Goal: Task Accomplishment & Management: Use online tool/utility

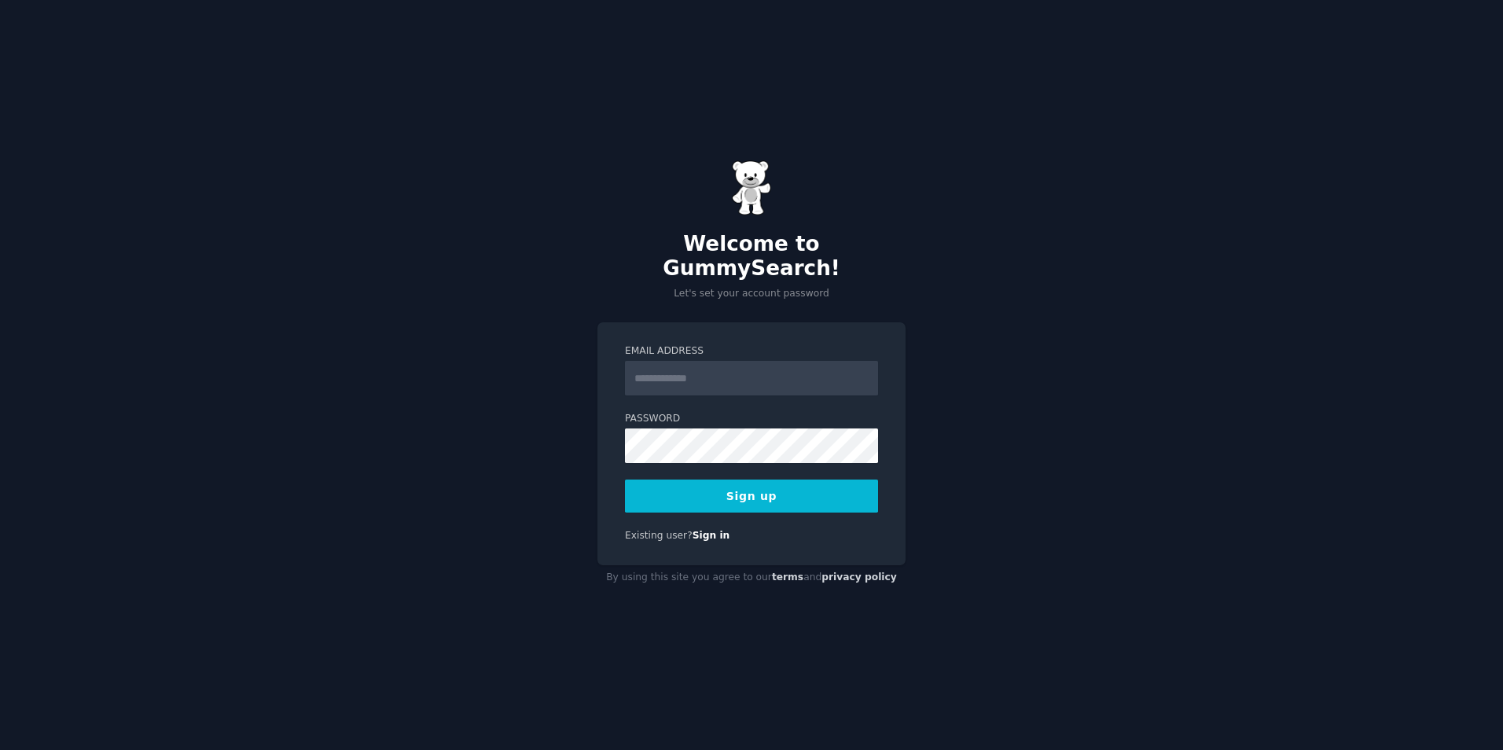
click at [670, 373] on input "Email Address" at bounding box center [751, 378] width 253 height 35
type input "**********"
click at [625, 480] on button "Sign up" at bounding box center [751, 496] width 253 height 33
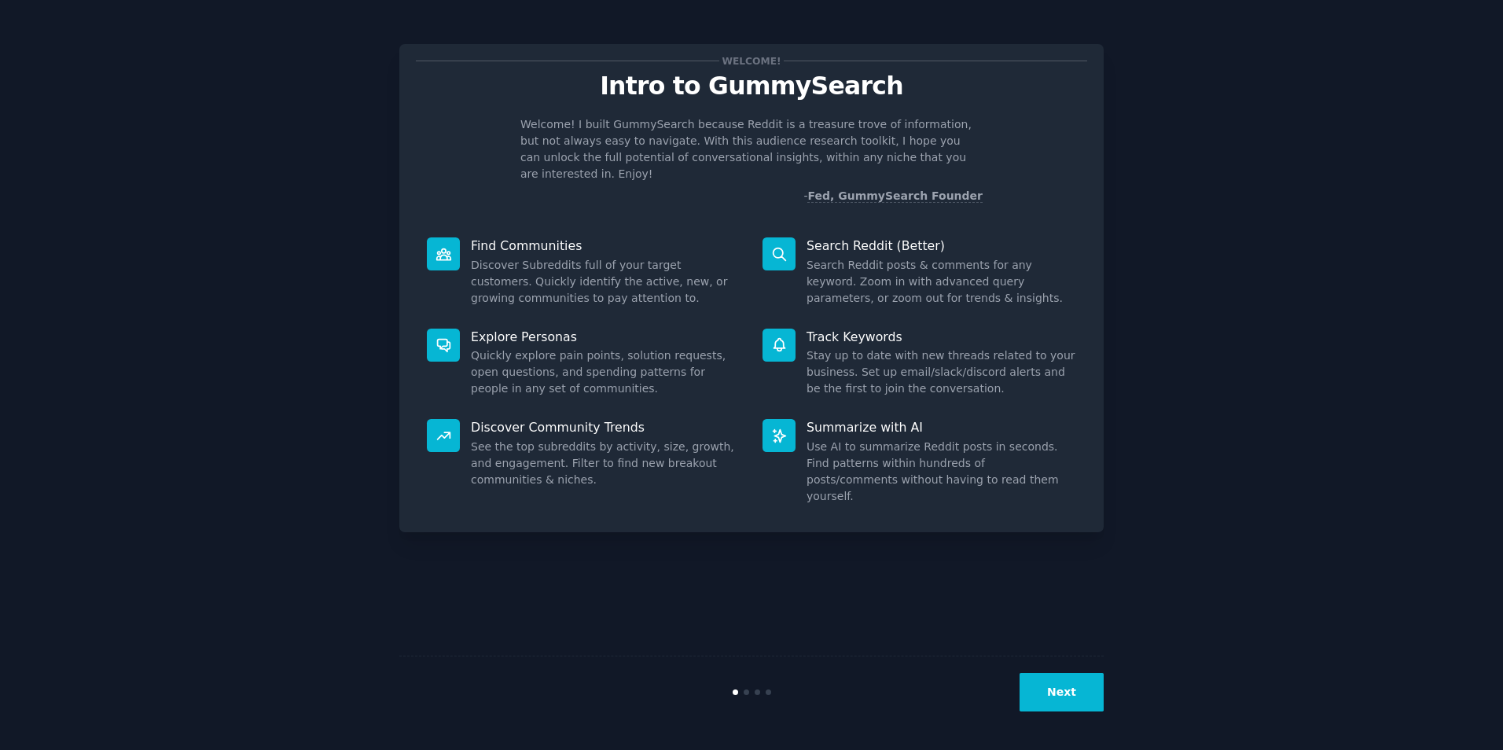
click at [1058, 683] on button "Next" at bounding box center [1062, 692] width 84 height 39
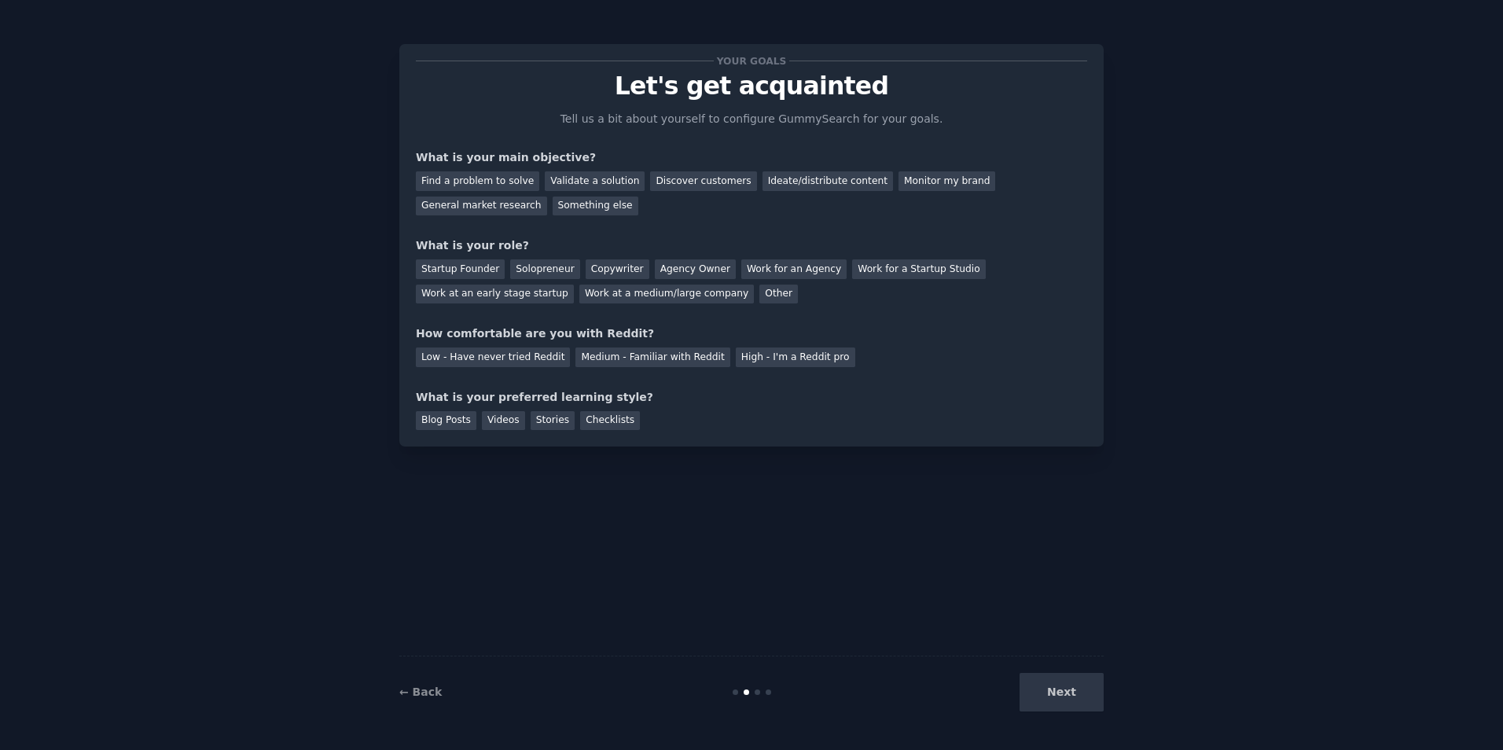
click at [1060, 687] on div "Next" at bounding box center [986, 692] width 235 height 39
click at [1062, 697] on div "Next" at bounding box center [986, 692] width 235 height 39
click at [512, 188] on div "Find a problem to solve" at bounding box center [477, 181] width 123 height 20
click at [760, 293] on div "Other" at bounding box center [779, 295] width 39 height 20
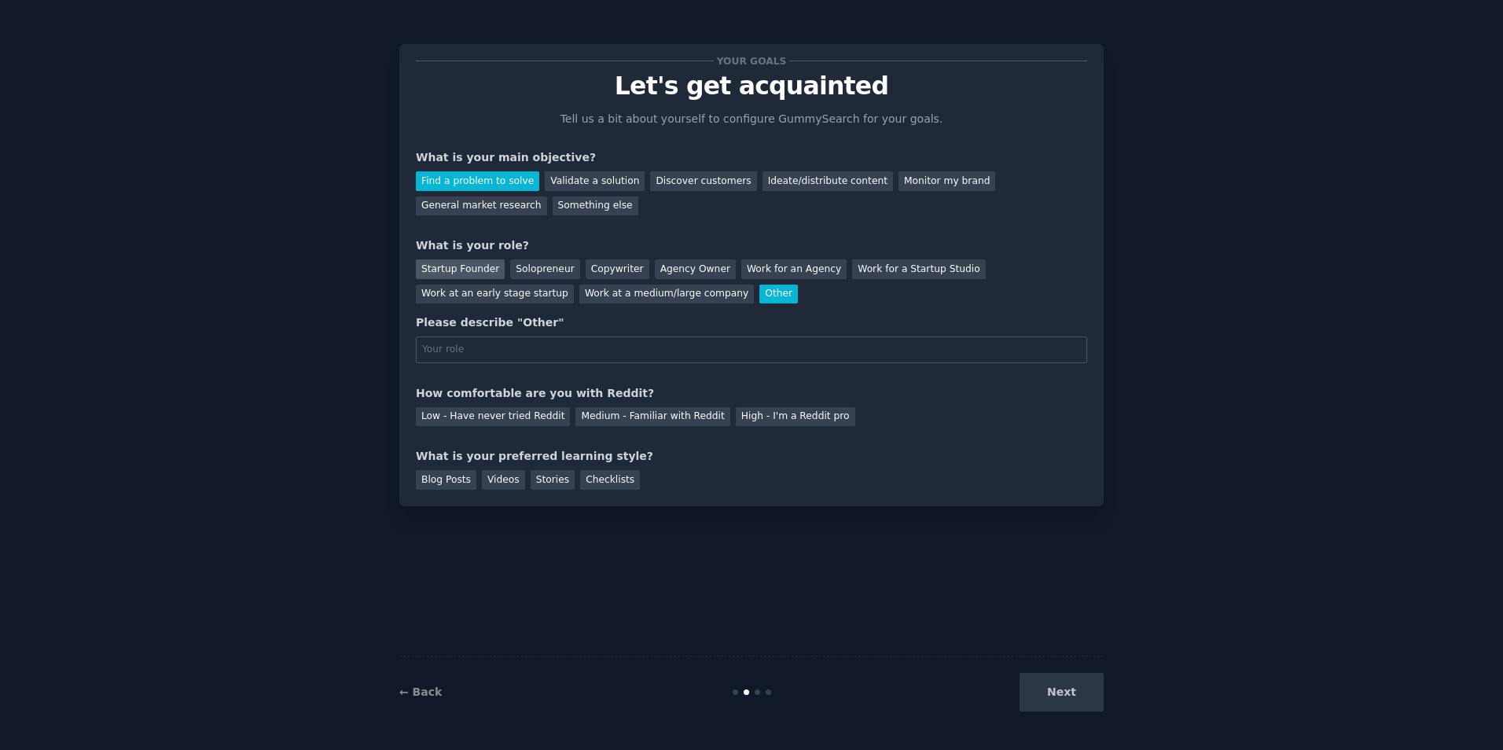
click at [454, 268] on div "Startup Founder" at bounding box center [460, 269] width 89 height 20
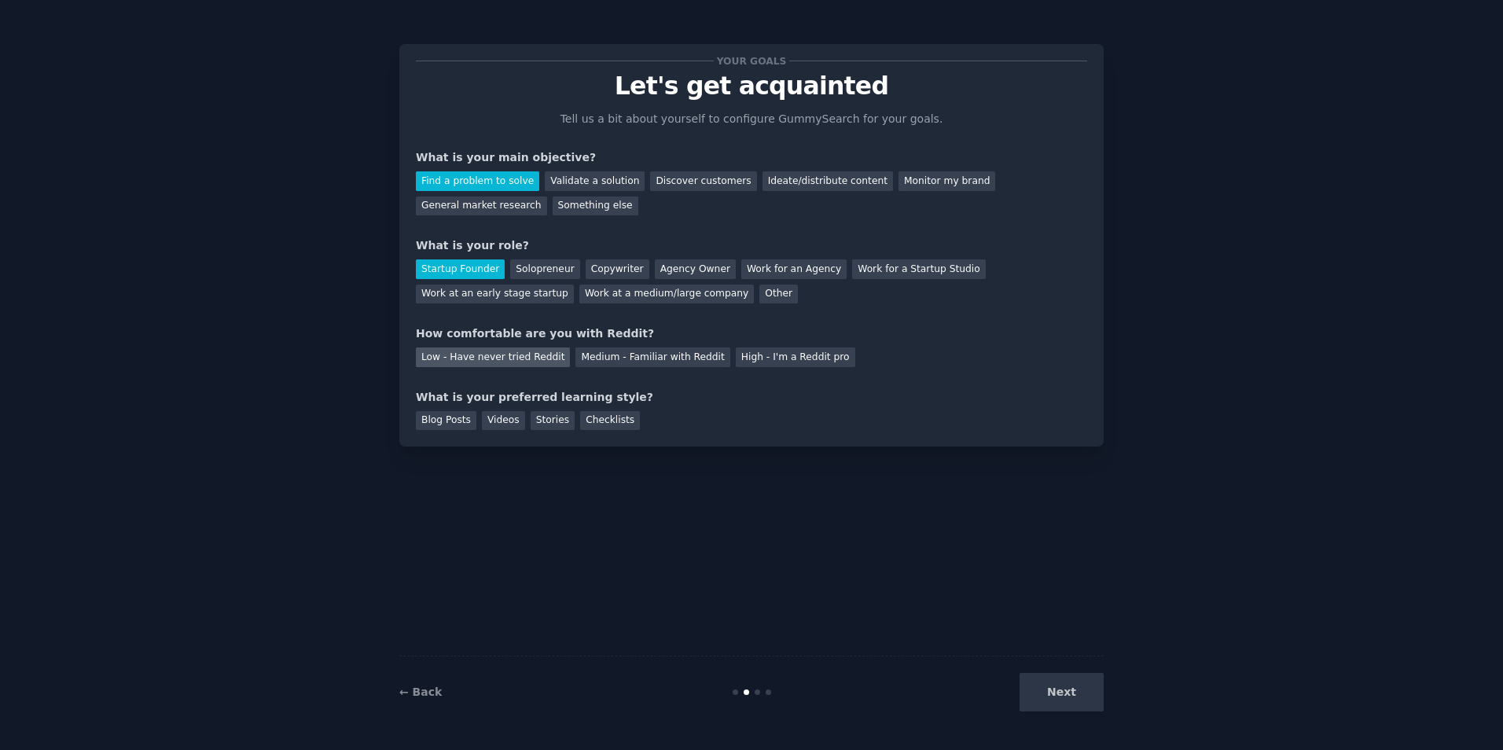
click at [535, 359] on div "Low - Have never tried Reddit" at bounding box center [493, 358] width 154 height 20
click at [505, 427] on div "Videos" at bounding box center [503, 421] width 43 height 20
click at [1056, 683] on button "Next" at bounding box center [1062, 692] width 84 height 39
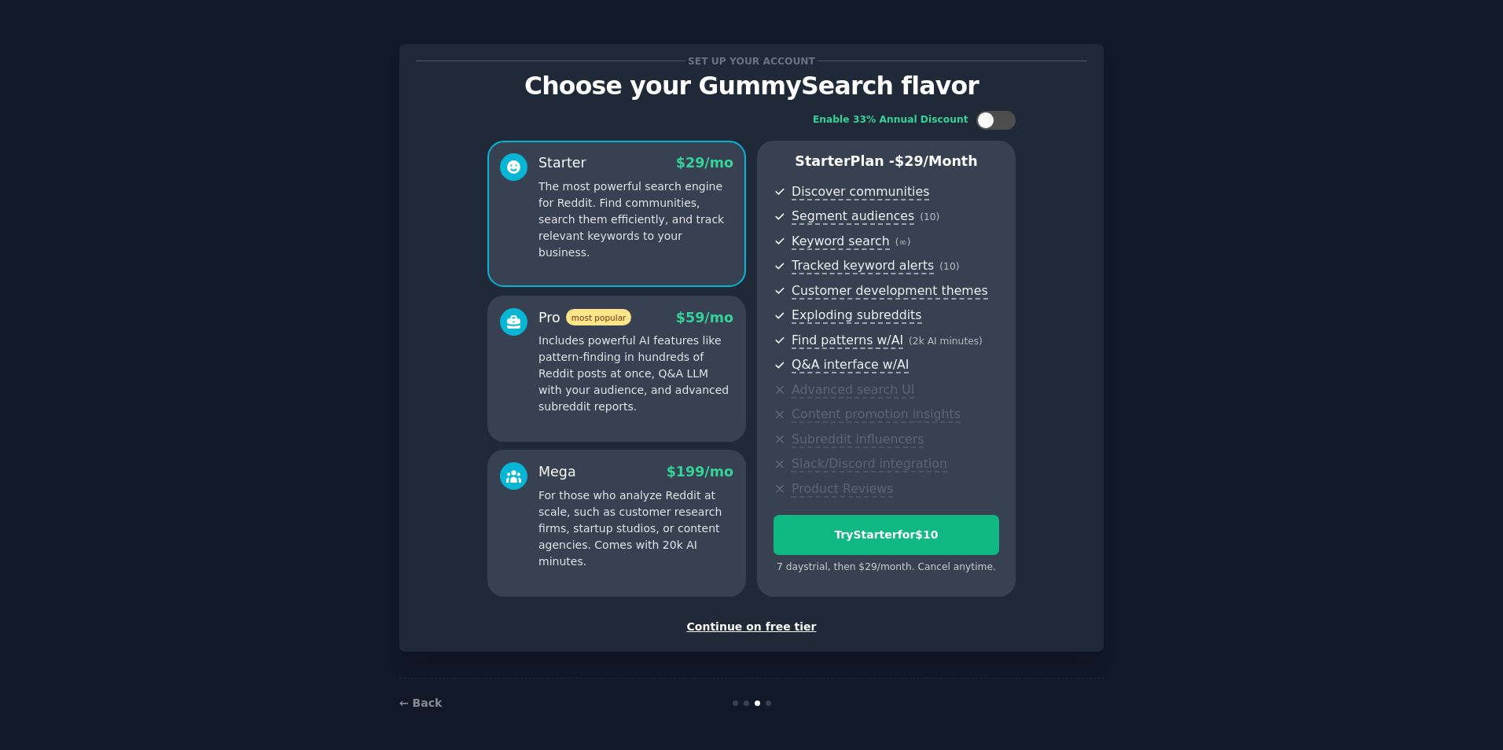
click at [797, 621] on div "Continue on free tier" at bounding box center [752, 627] width 672 height 17
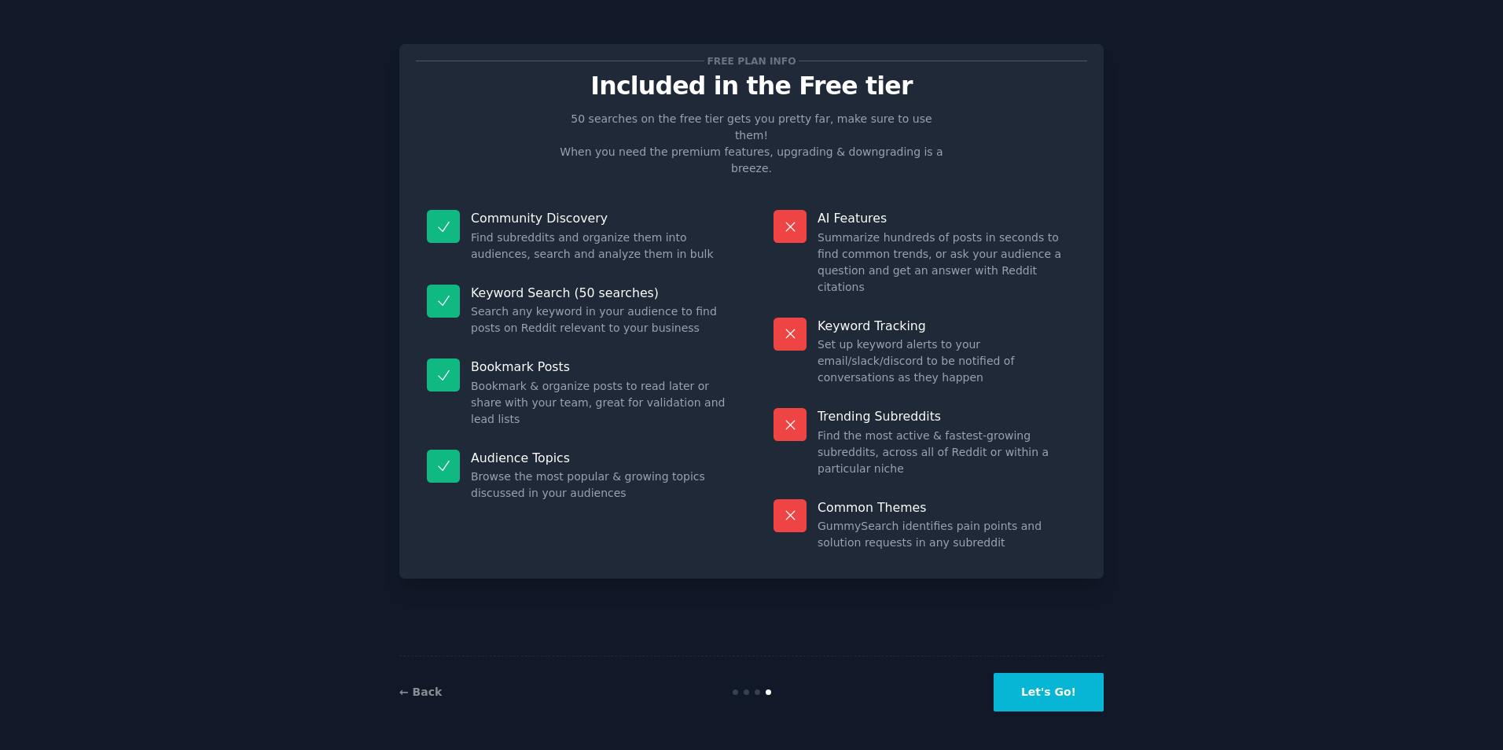
click at [1061, 700] on button "Let's Go!" at bounding box center [1049, 692] width 110 height 39
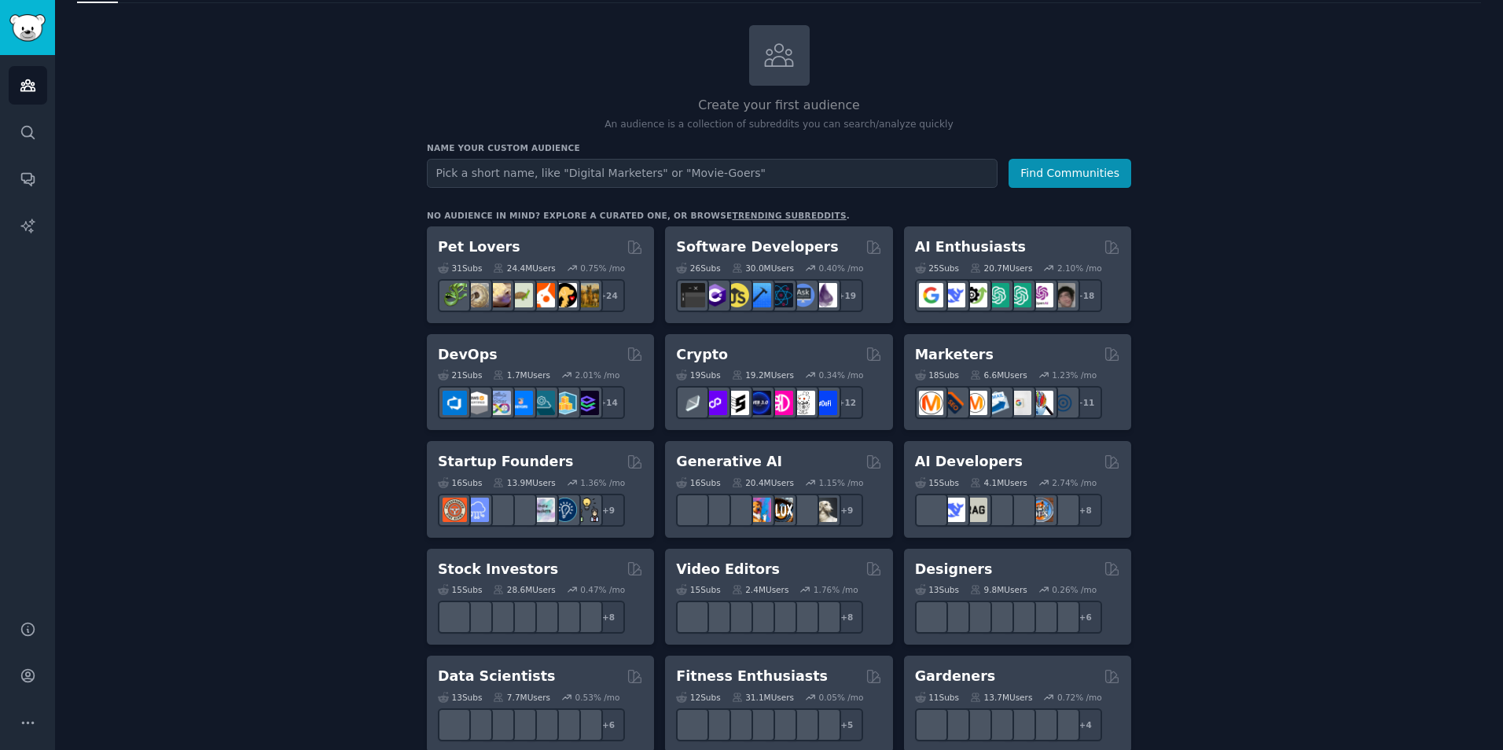
scroll to position [79, 0]
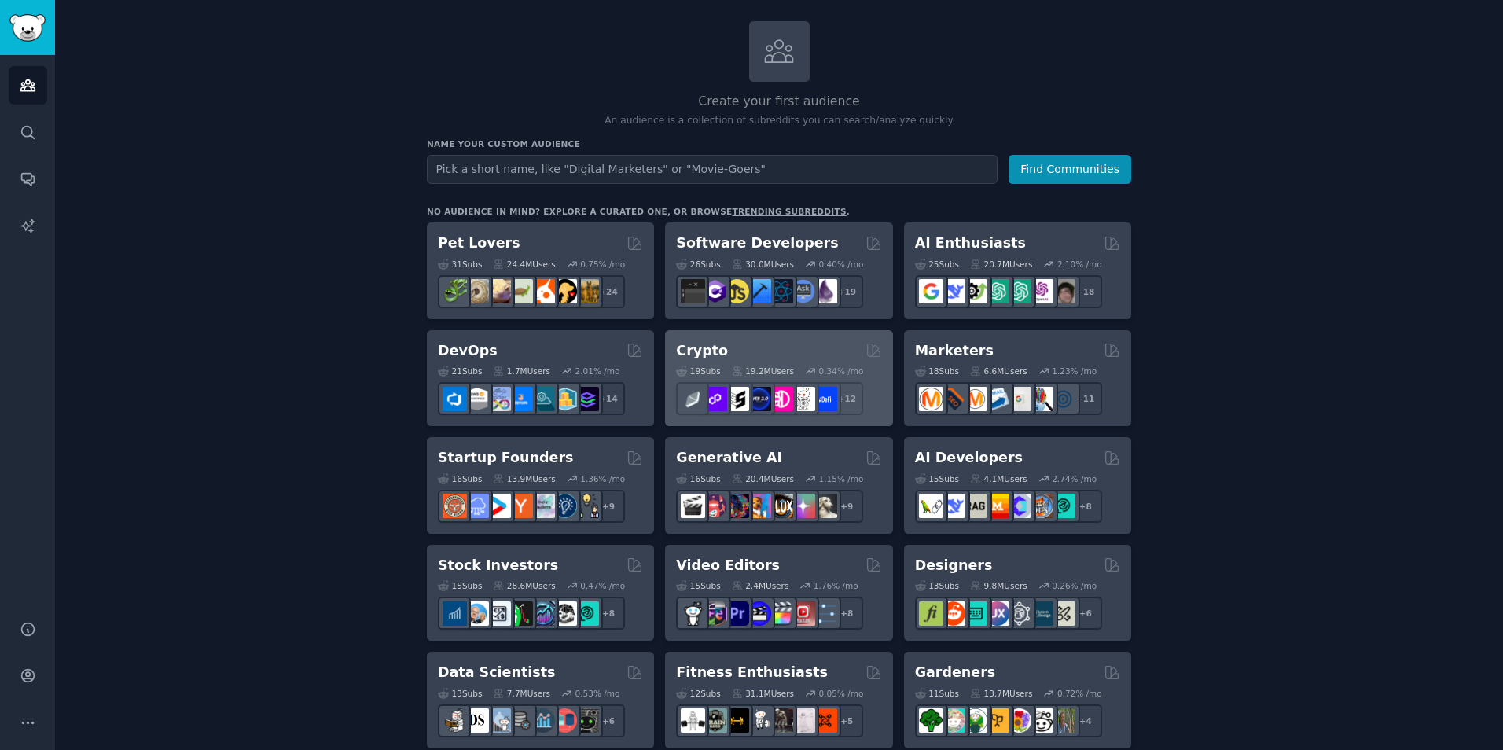
click at [764, 341] on div "Crypto" at bounding box center [778, 351] width 205 height 20
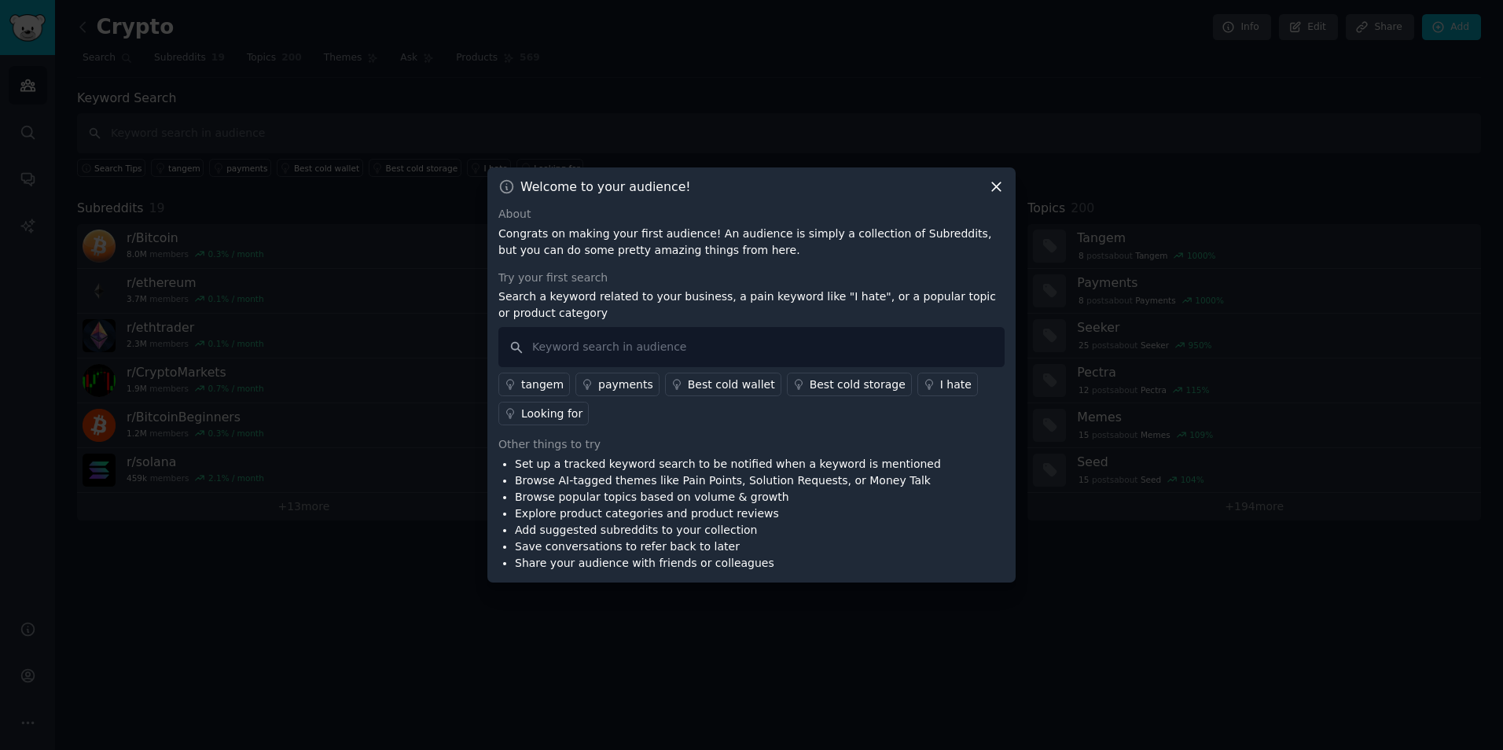
click at [997, 188] on icon at bounding box center [996, 187] width 9 height 9
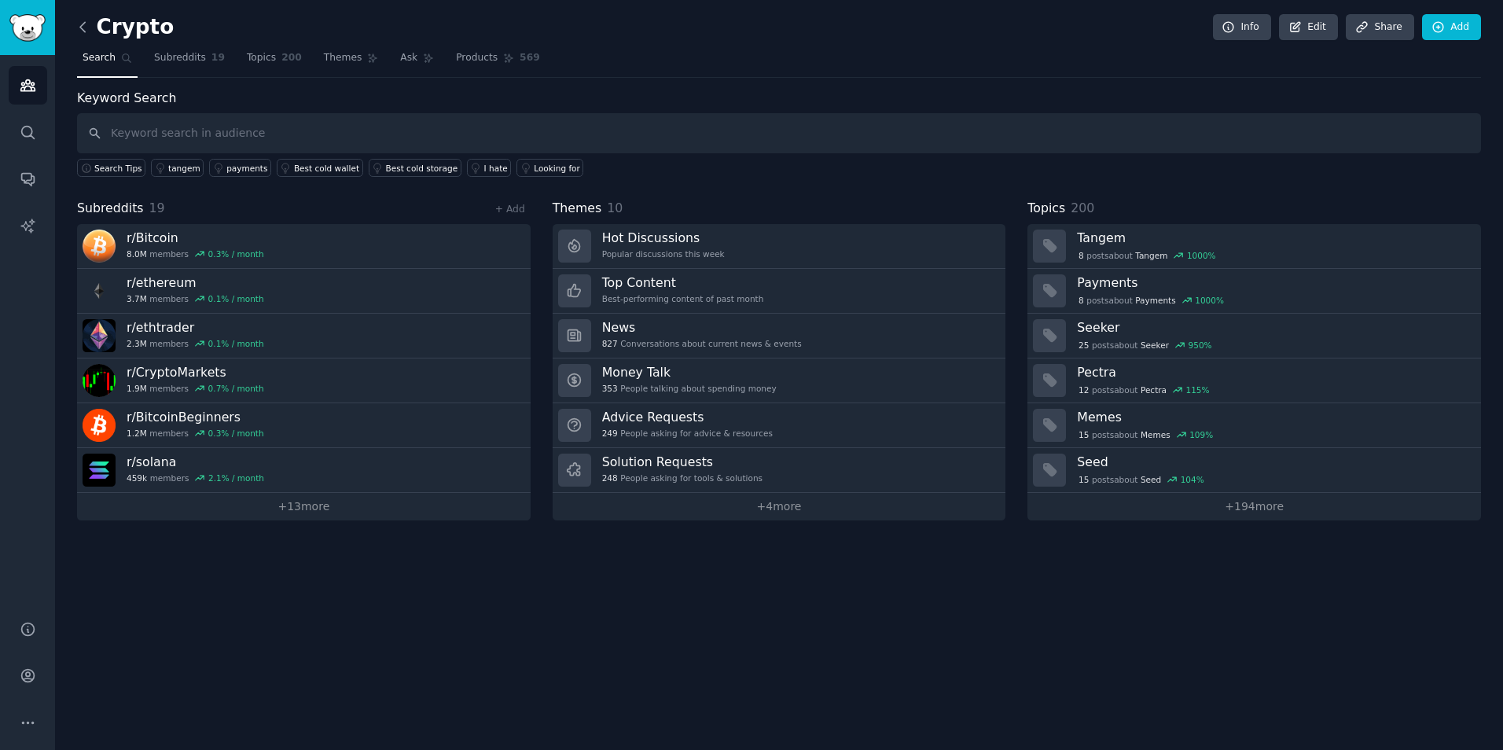
click at [83, 24] on icon at bounding box center [82, 26] width 5 height 9
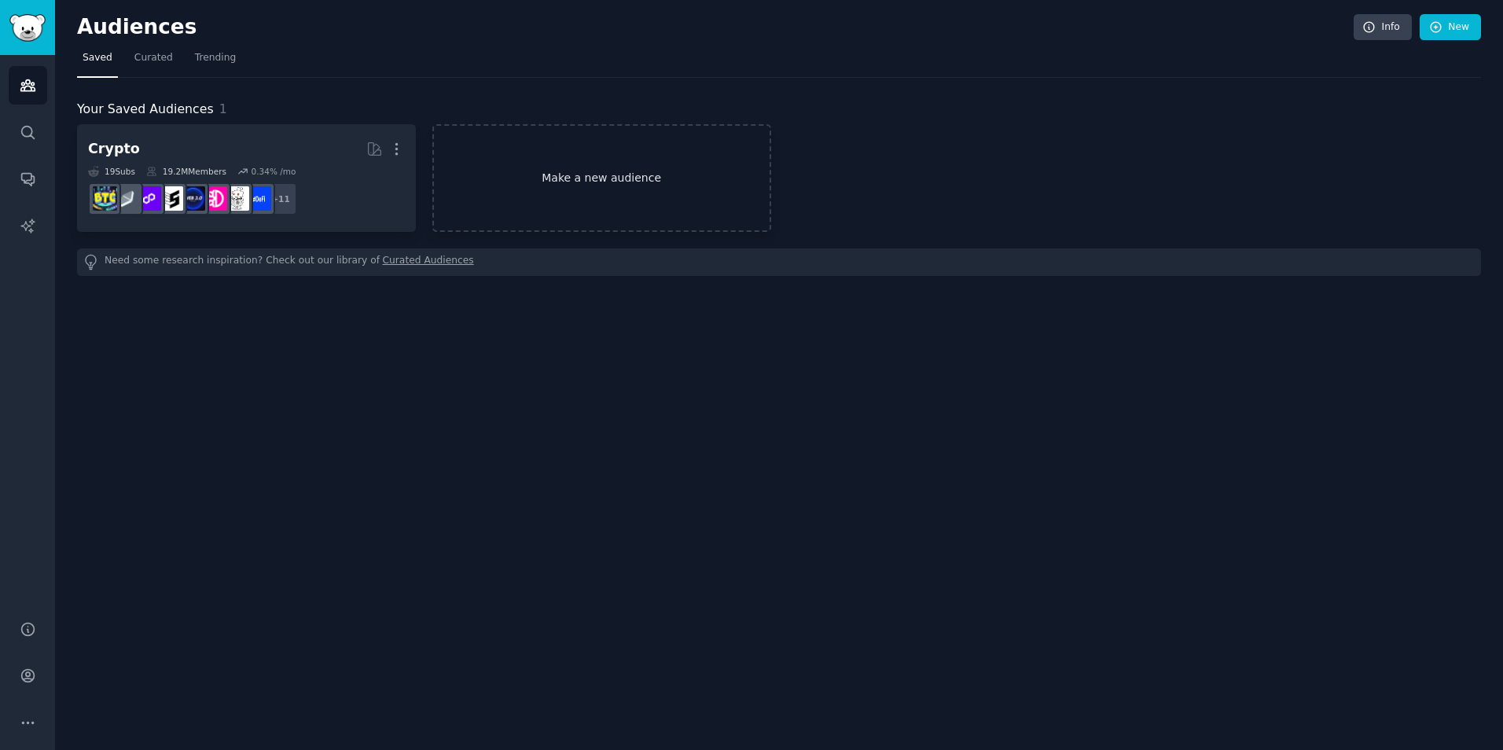
click at [609, 188] on link "Make a new audience" at bounding box center [601, 178] width 339 height 108
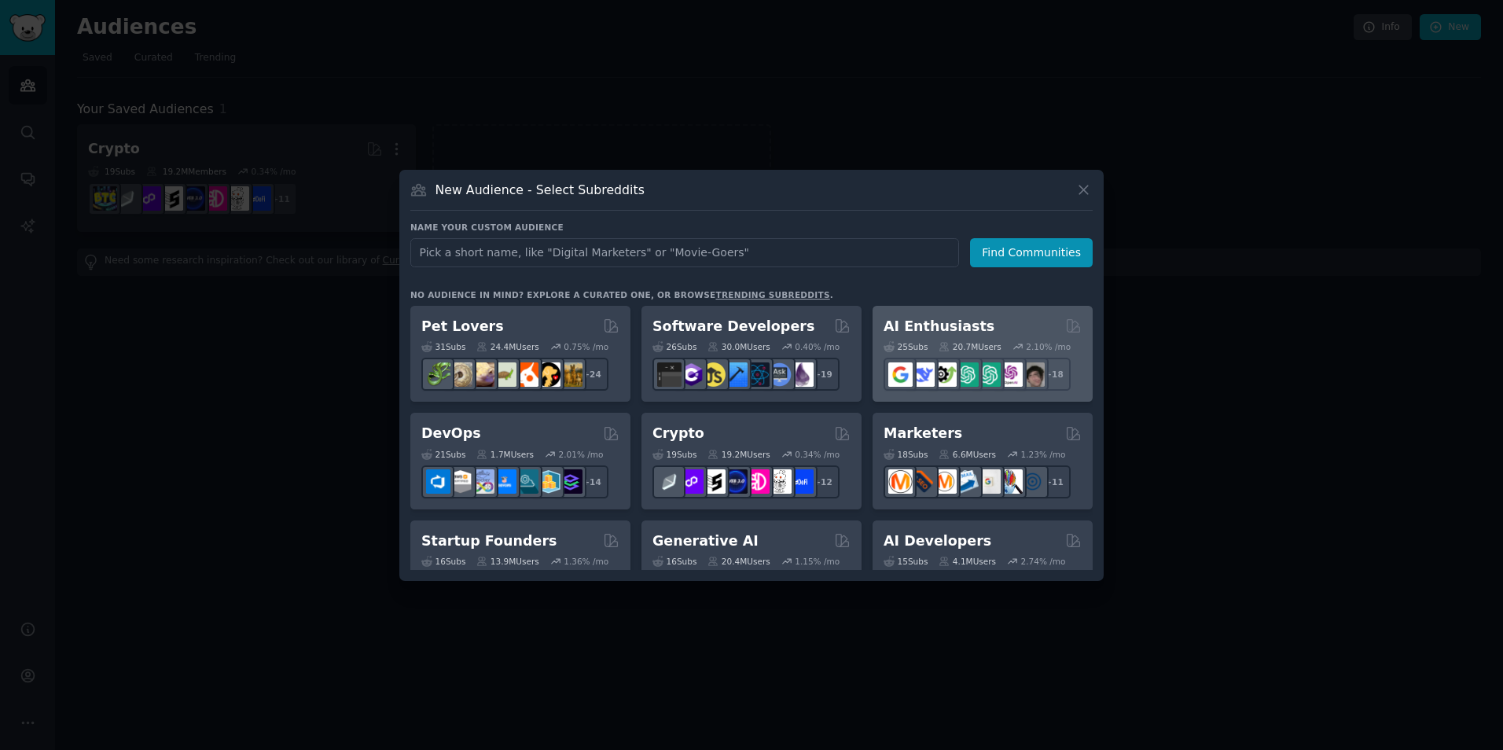
click at [995, 317] on div "AI Enthusiasts" at bounding box center [983, 327] width 198 height 20
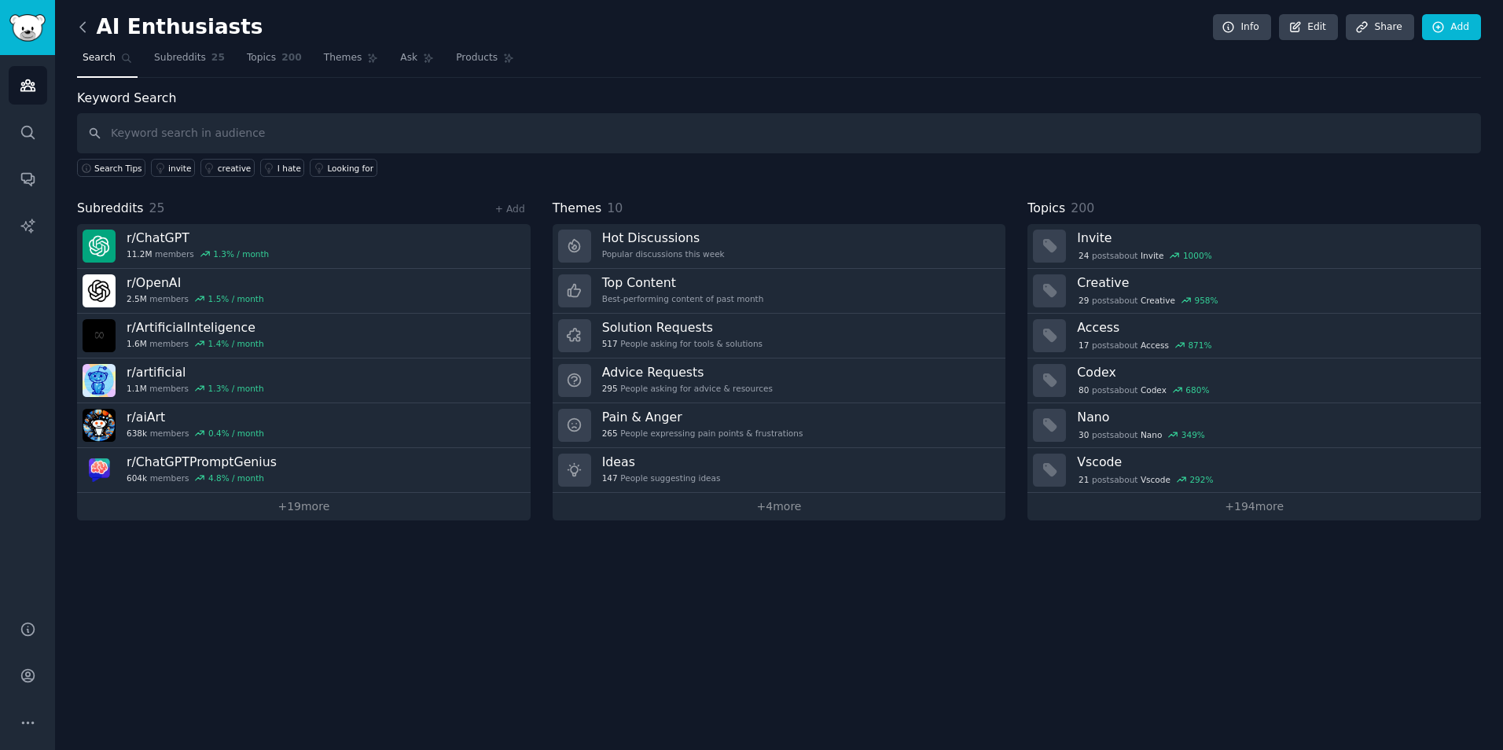
click at [82, 34] on icon at bounding box center [83, 27] width 17 height 17
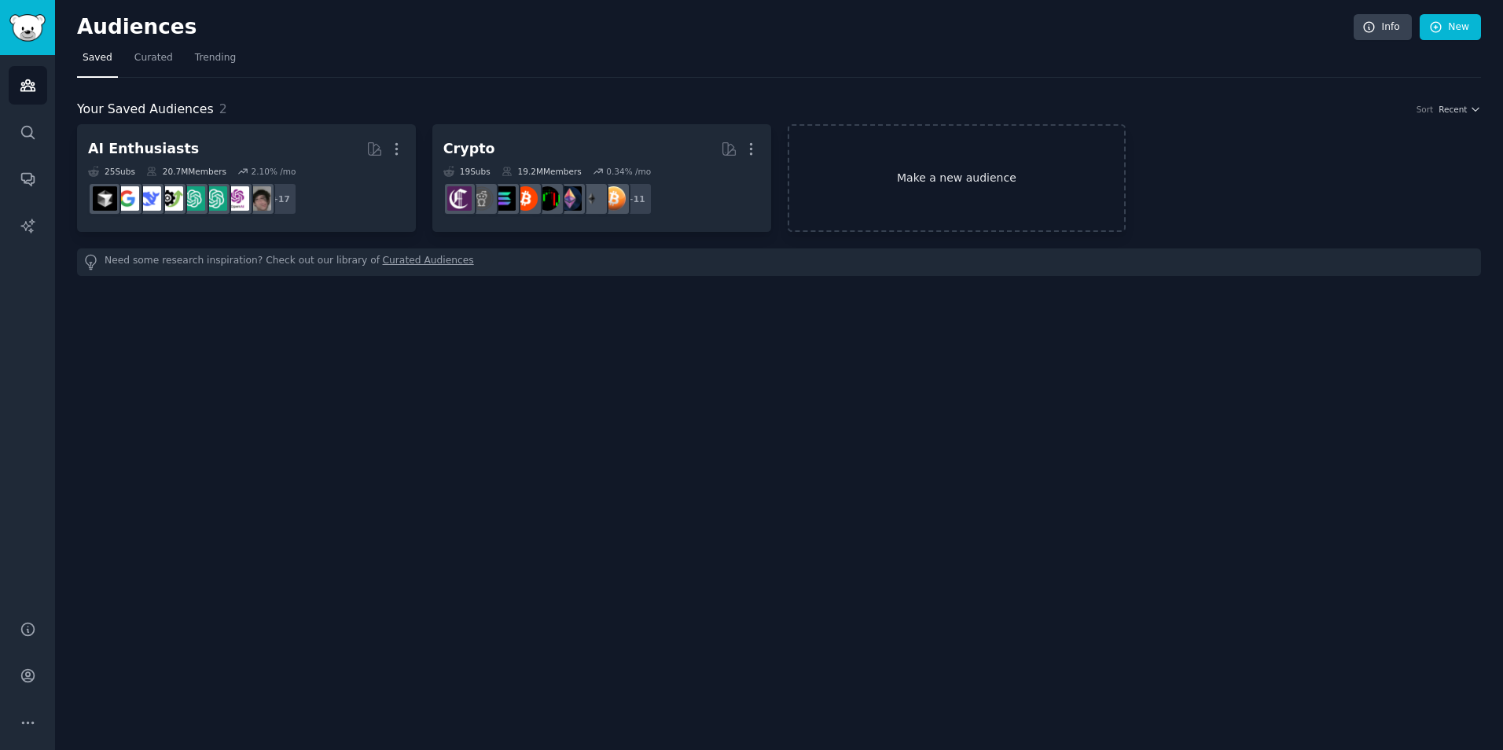
click at [913, 207] on link "Make a new audience" at bounding box center [957, 178] width 339 height 108
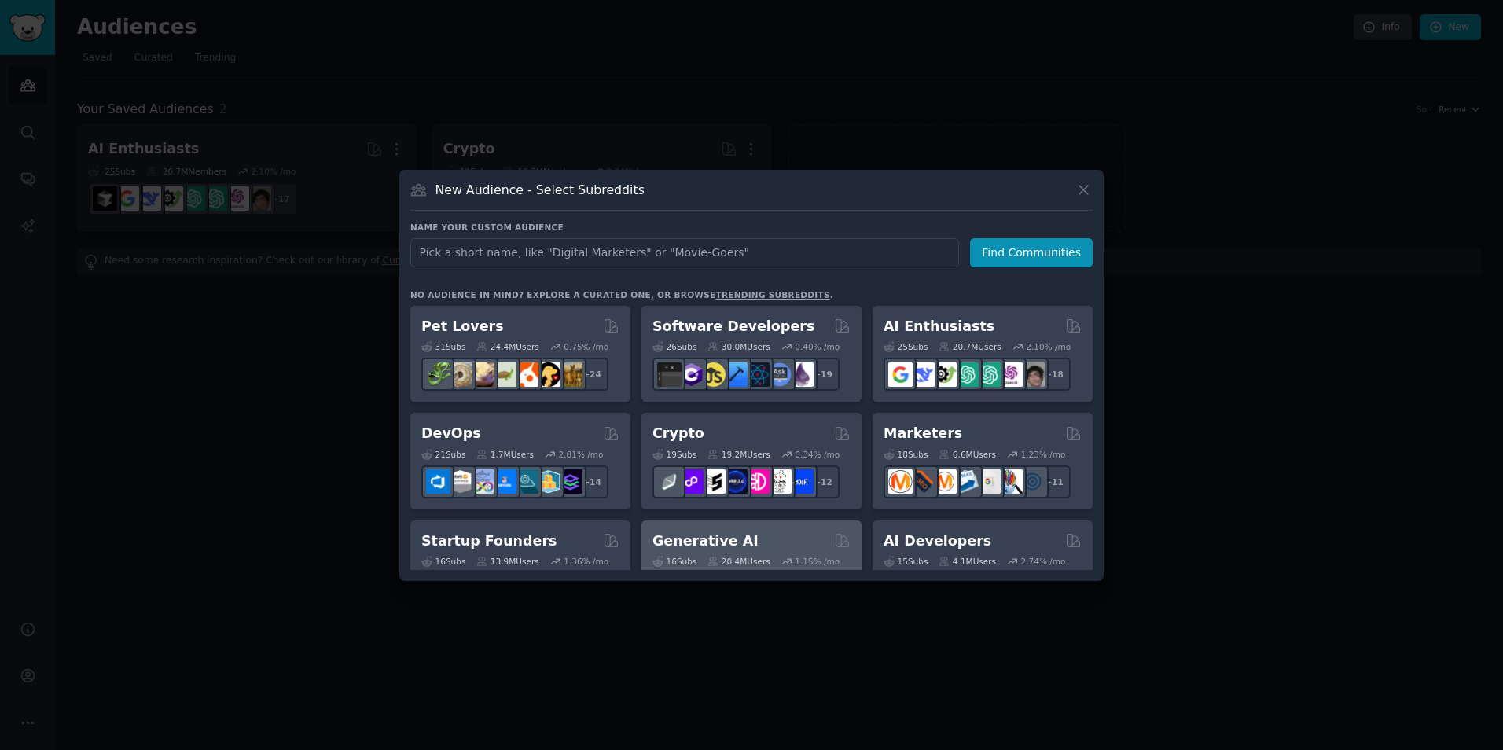
click at [796, 539] on div "Generative AI" at bounding box center [752, 542] width 198 height 20
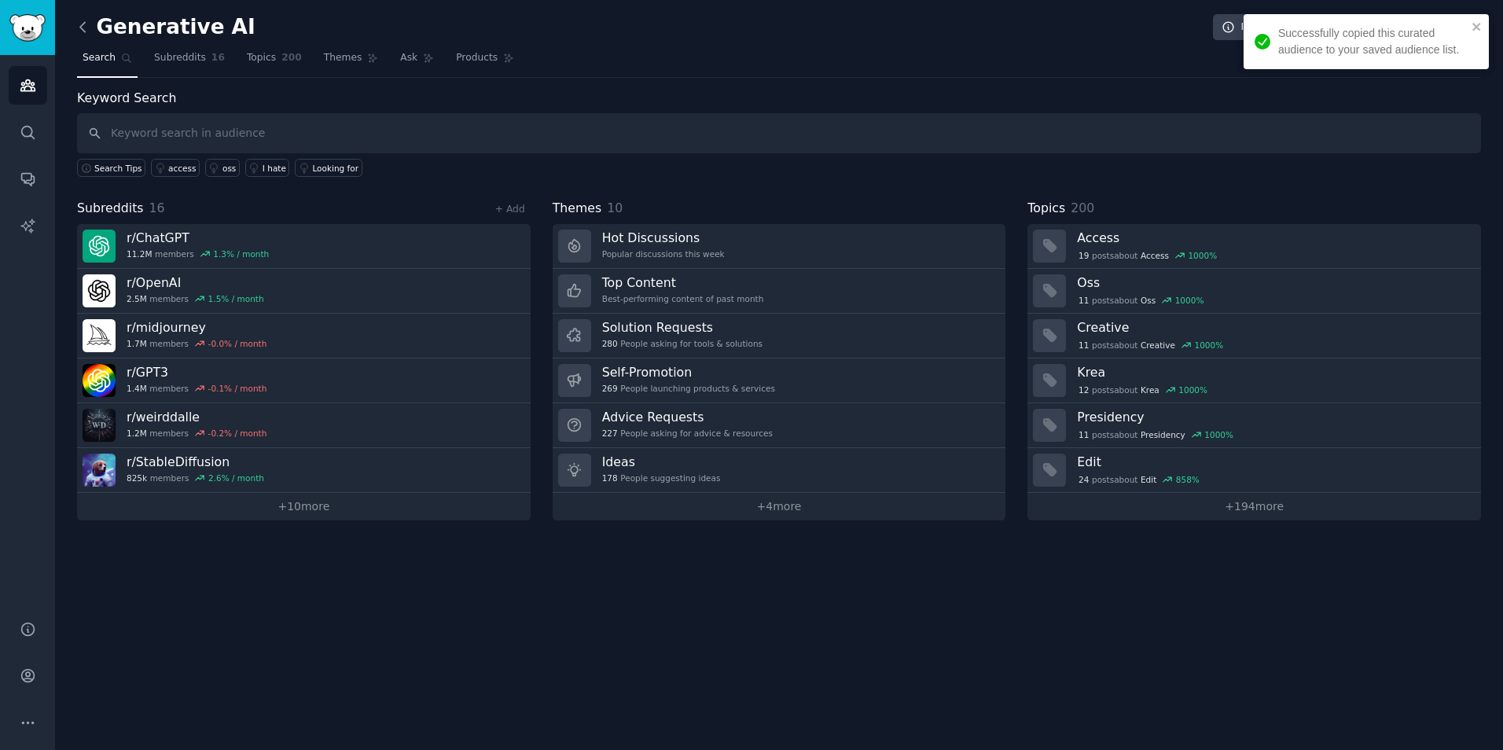
click at [86, 28] on icon at bounding box center [83, 27] width 17 height 17
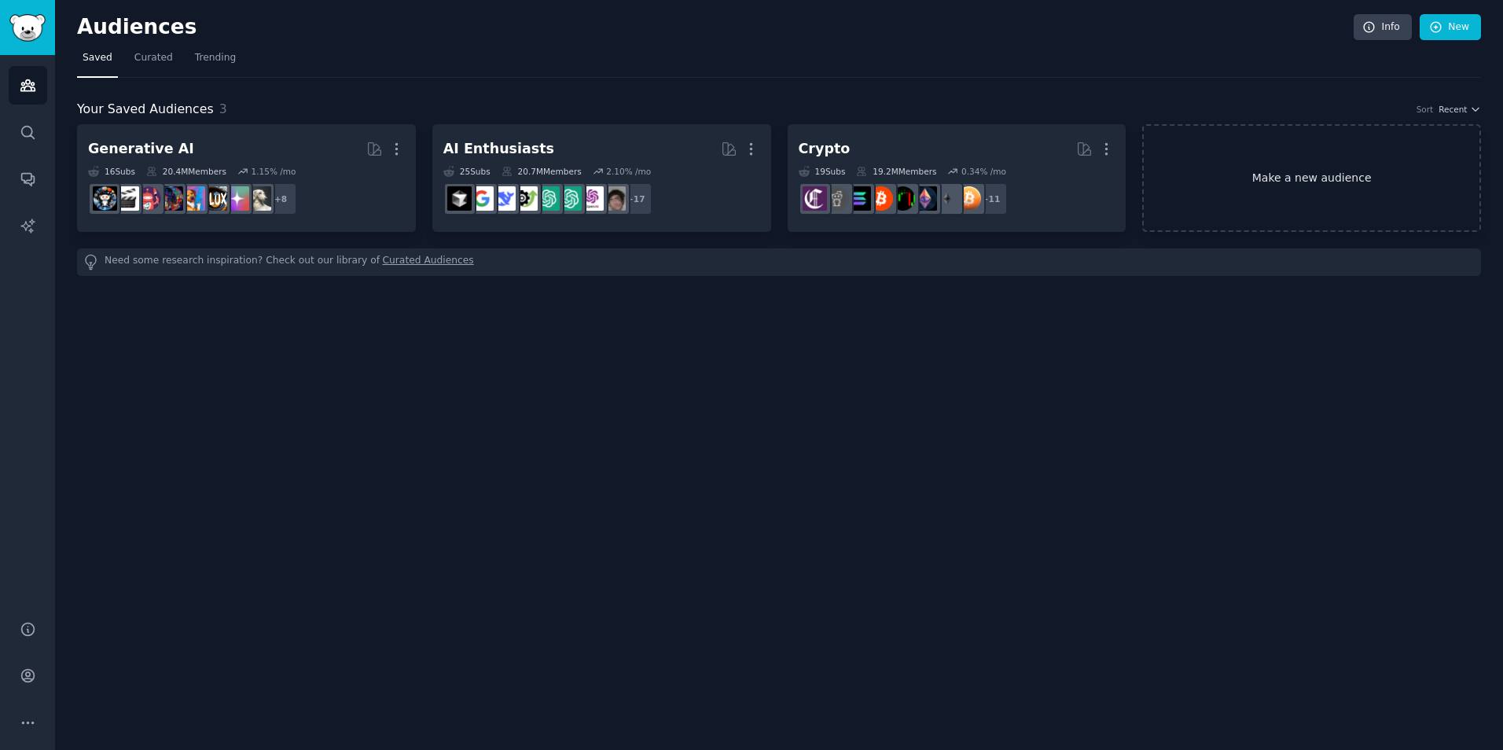
click at [1323, 206] on link "Make a new audience" at bounding box center [1312, 178] width 339 height 108
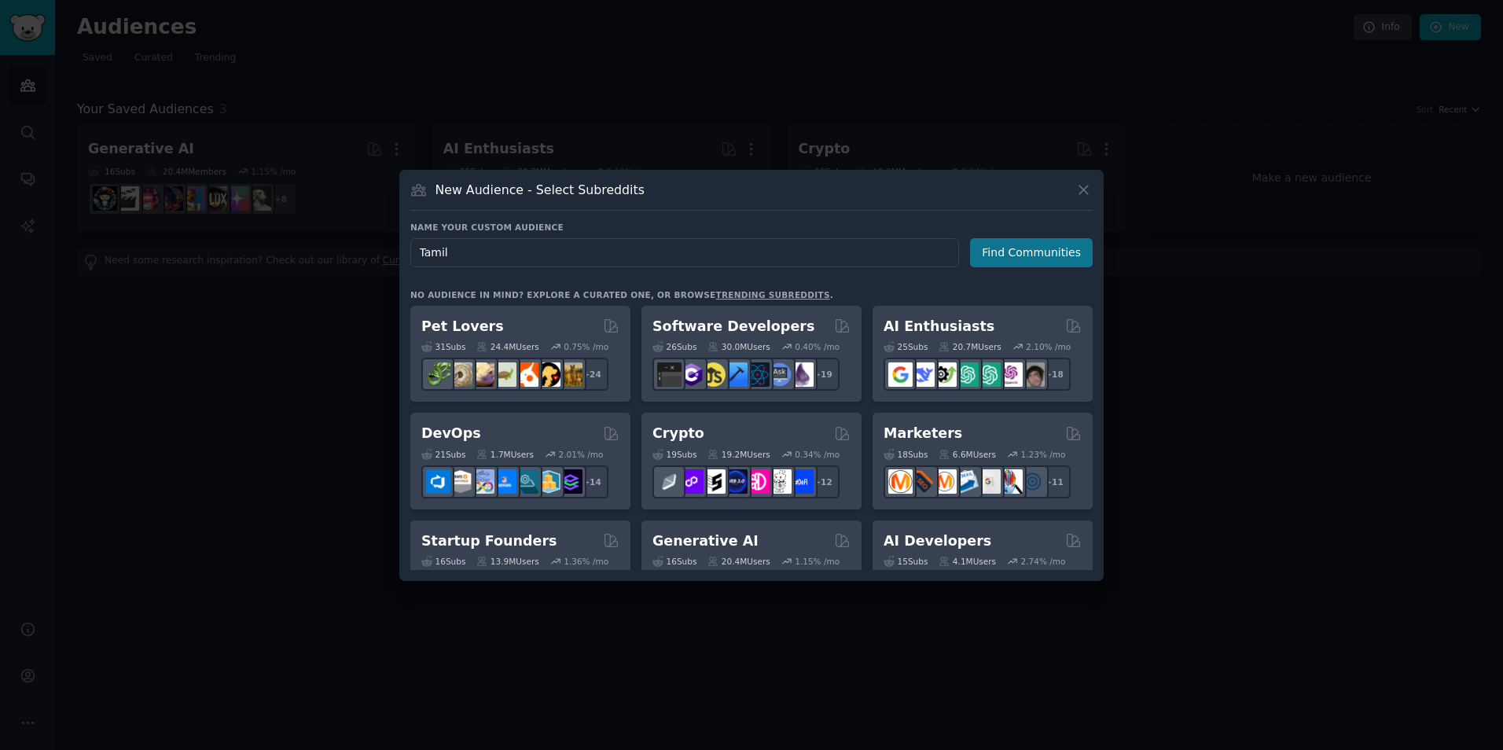
type input "Tamil"
click at [995, 247] on button "Find Communities" at bounding box center [1031, 252] width 123 height 29
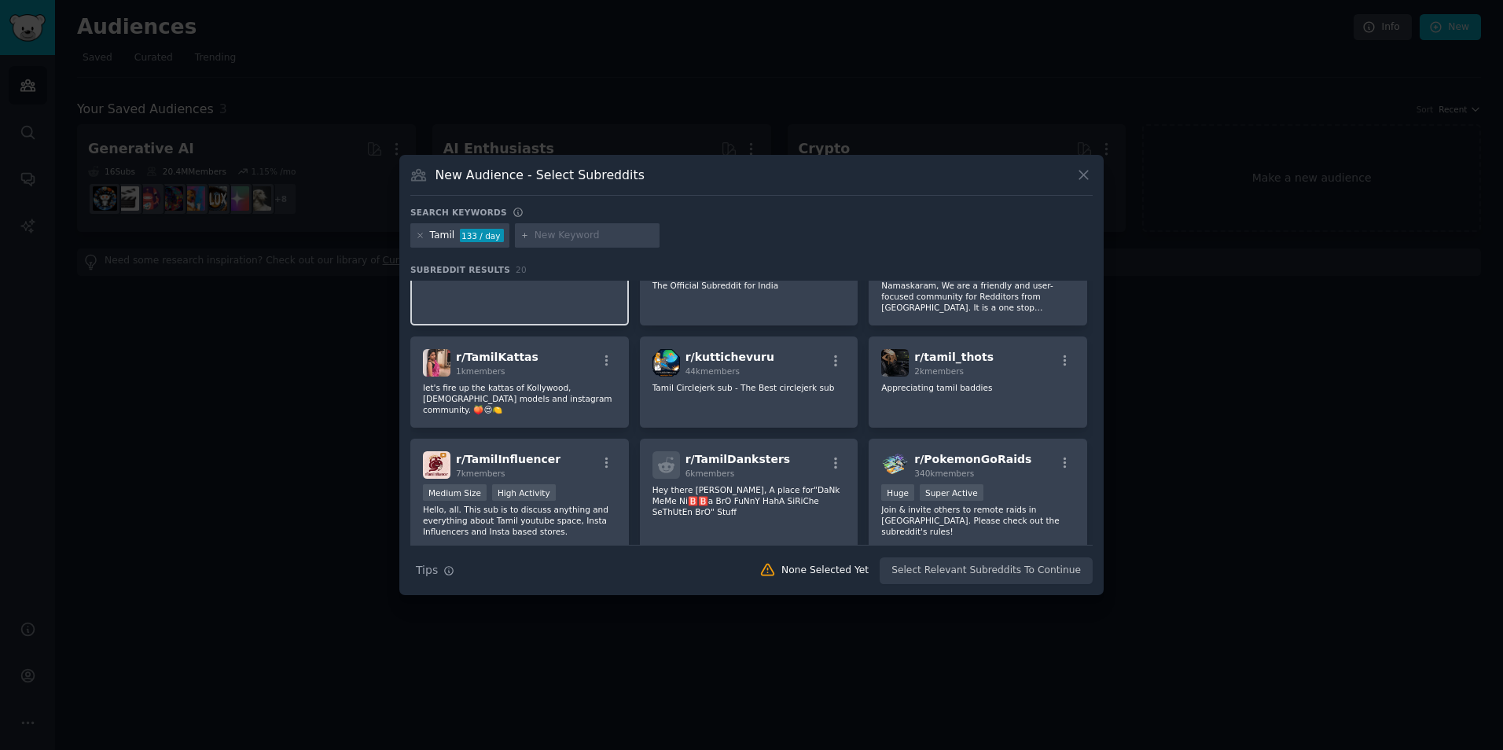
scroll to position [236, 0]
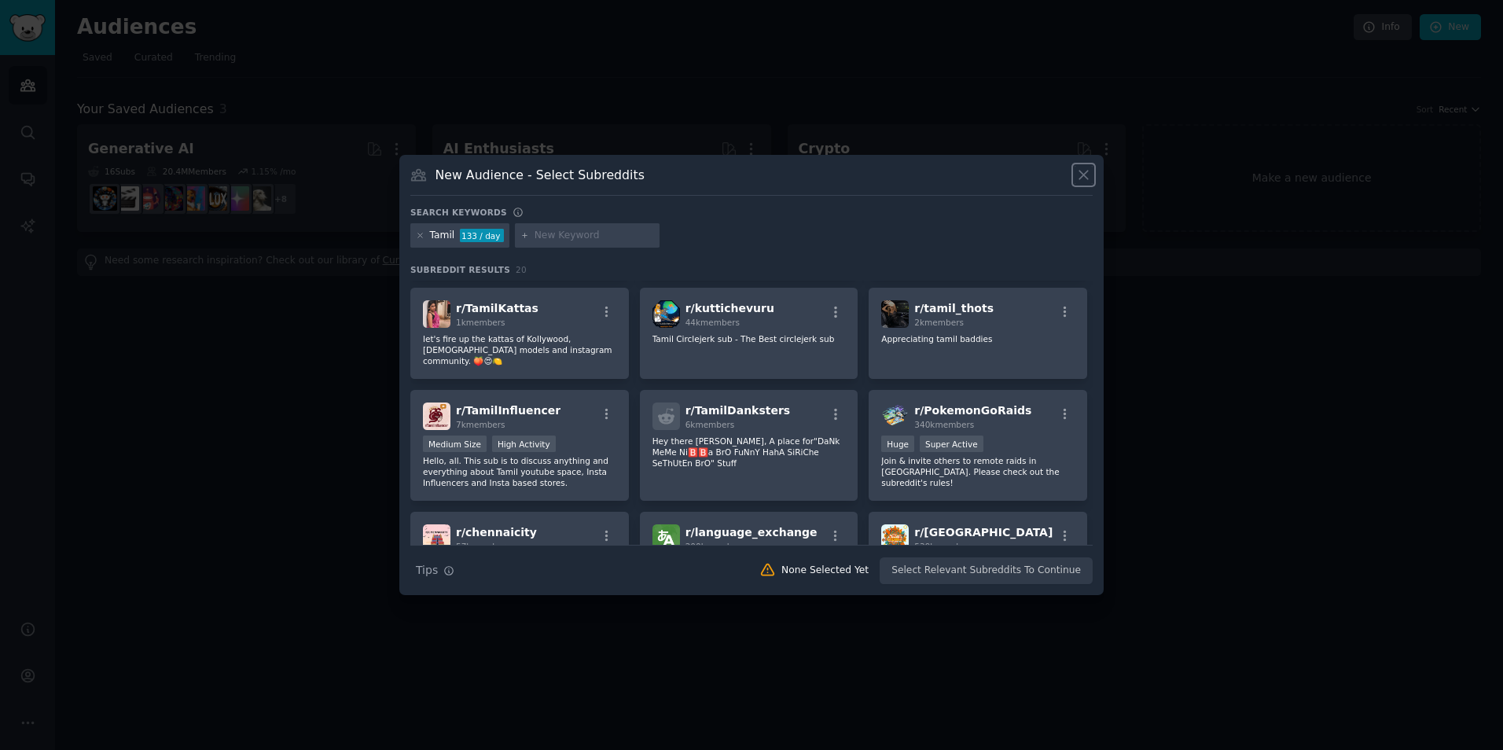
click at [1083, 175] on icon at bounding box center [1084, 175] width 9 height 9
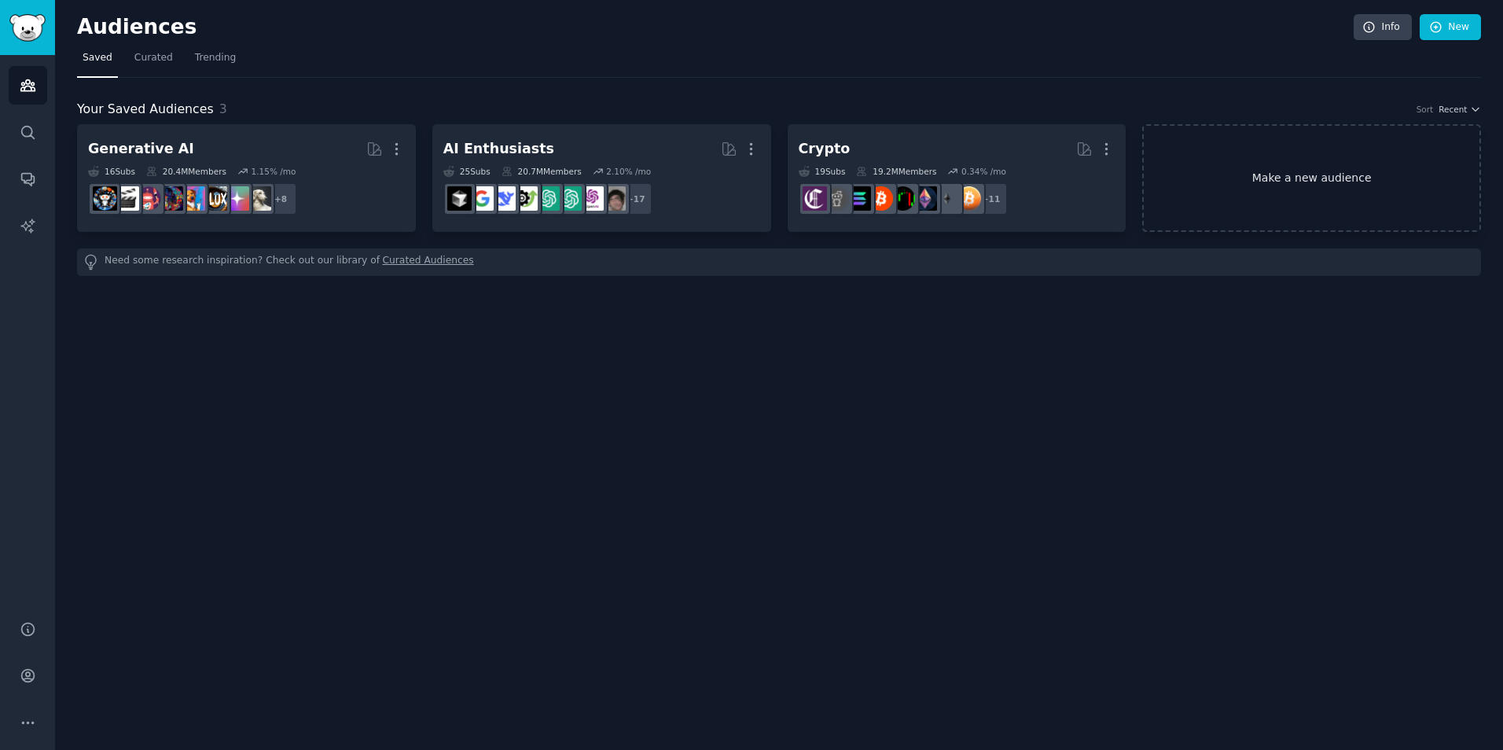
click at [1360, 186] on link "Make a new audience" at bounding box center [1312, 178] width 339 height 108
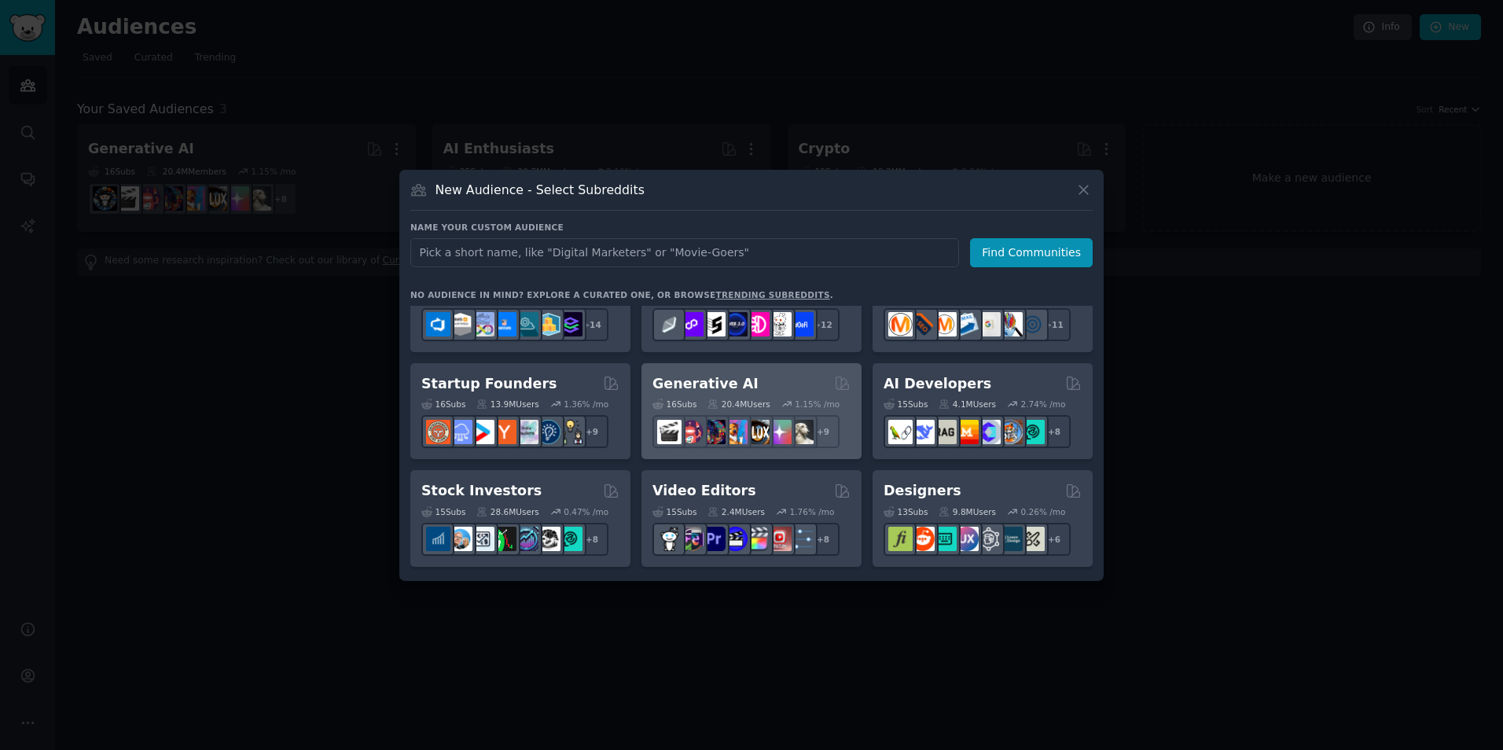
scroll to position [236, 0]
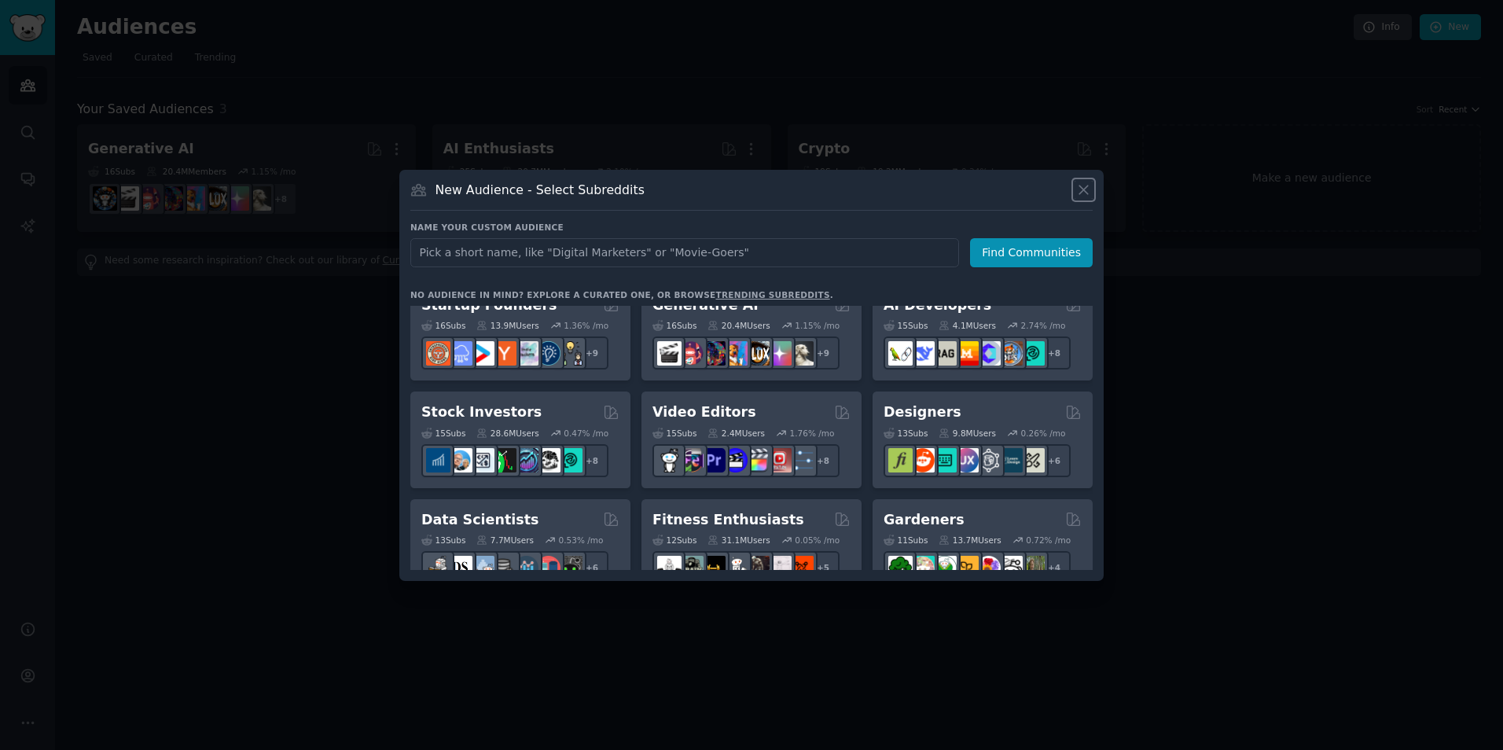
click at [1084, 187] on icon at bounding box center [1084, 190] width 17 height 17
